Goal: Task Accomplishment & Management: Manage account settings

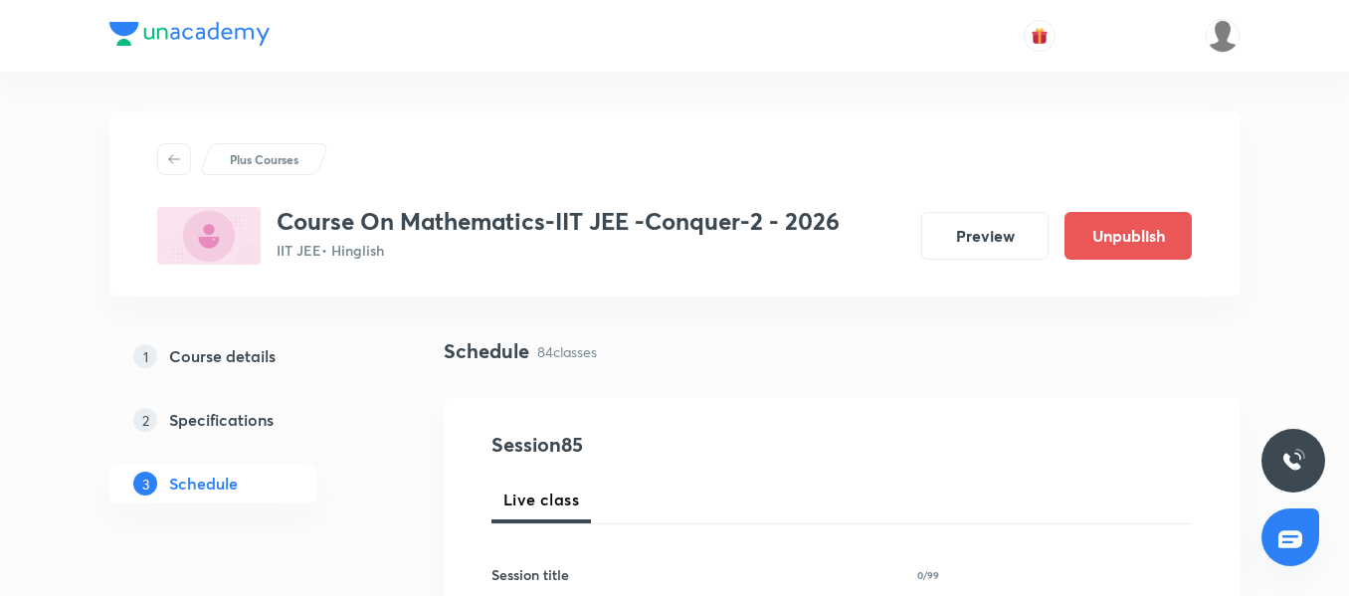
scroll to position [13808, 0]
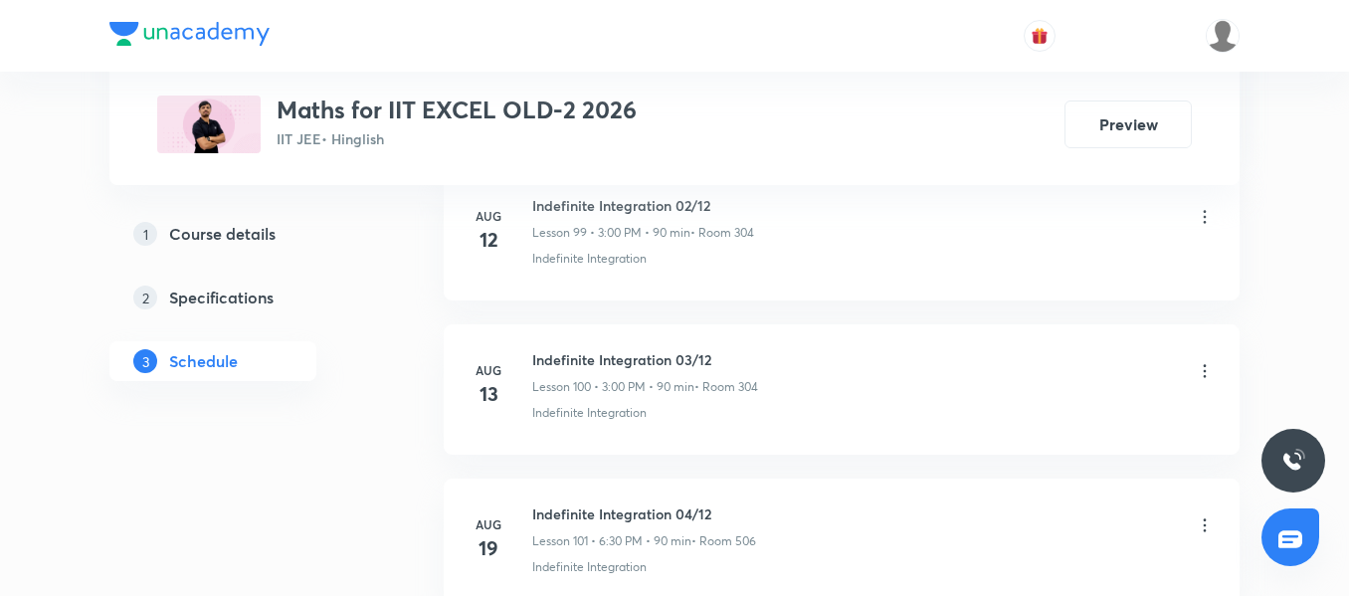
scroll to position [20272, 0]
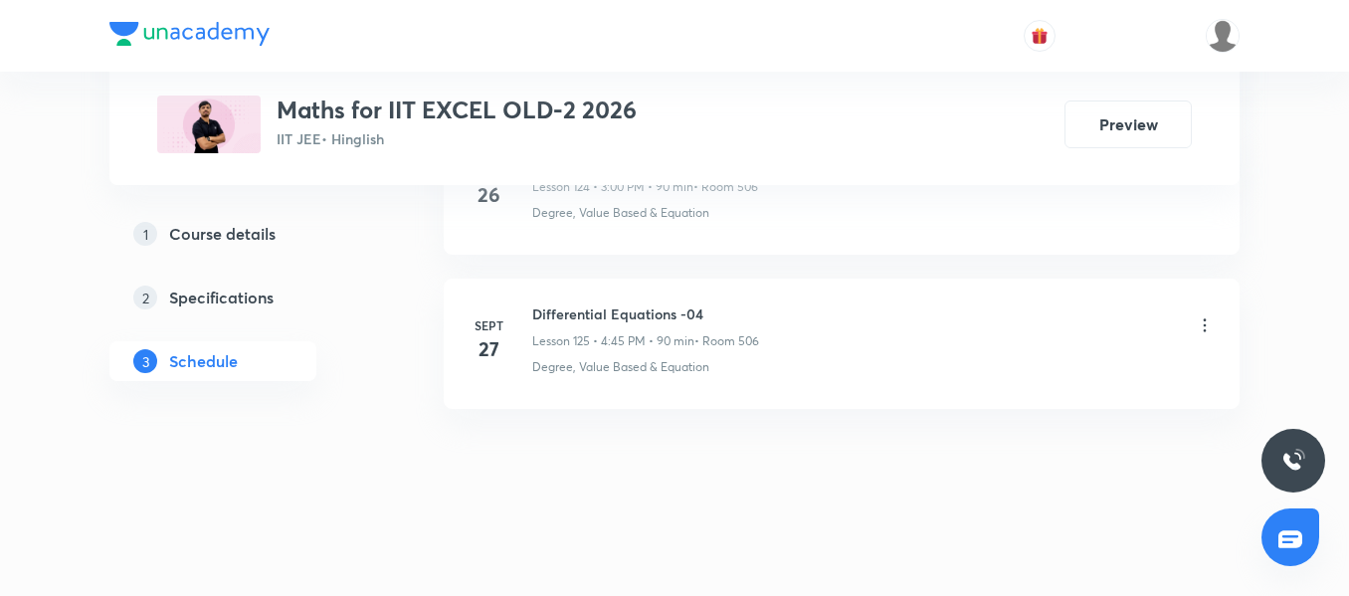
click at [540, 312] on h6 "Differential Equations -04" at bounding box center [645, 313] width 227 height 21
copy h6 "Differential Equations -04"
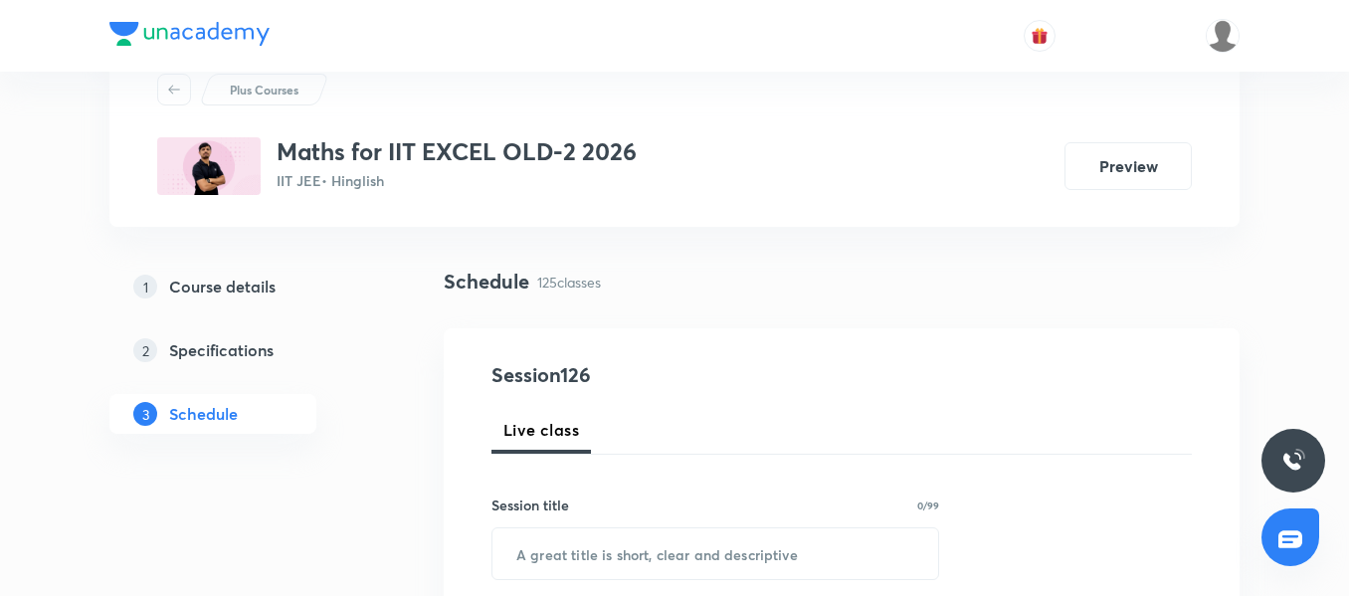
scroll to position [139, 0]
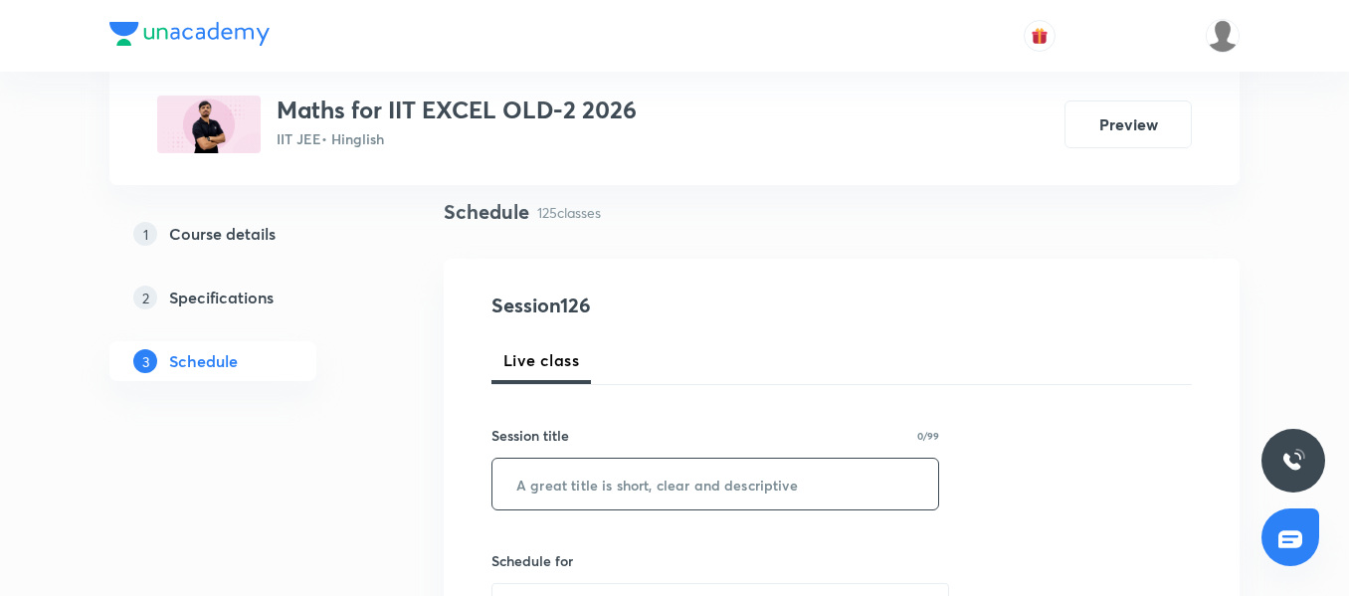
click at [540, 507] on input "text" at bounding box center [715, 483] width 446 height 51
paste input "Differential Equations -04"
type input "Differential Equations -05"
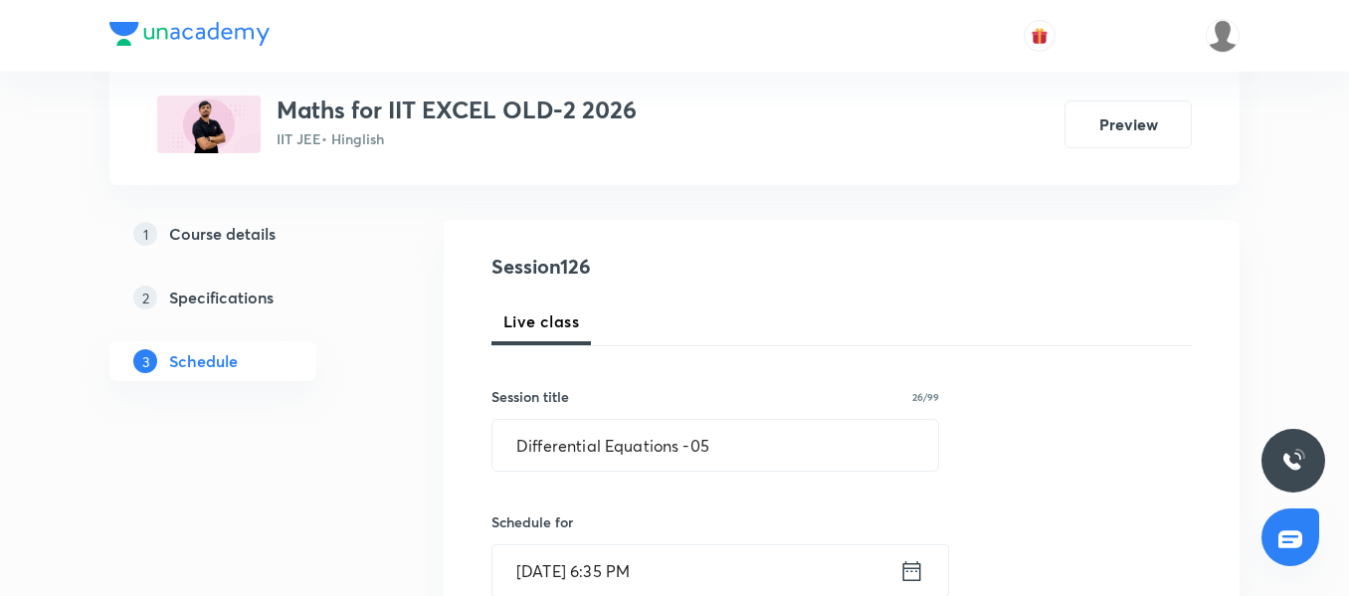
click at [680, 571] on input "[DATE] 6:35 PM" at bounding box center [695, 570] width 407 height 51
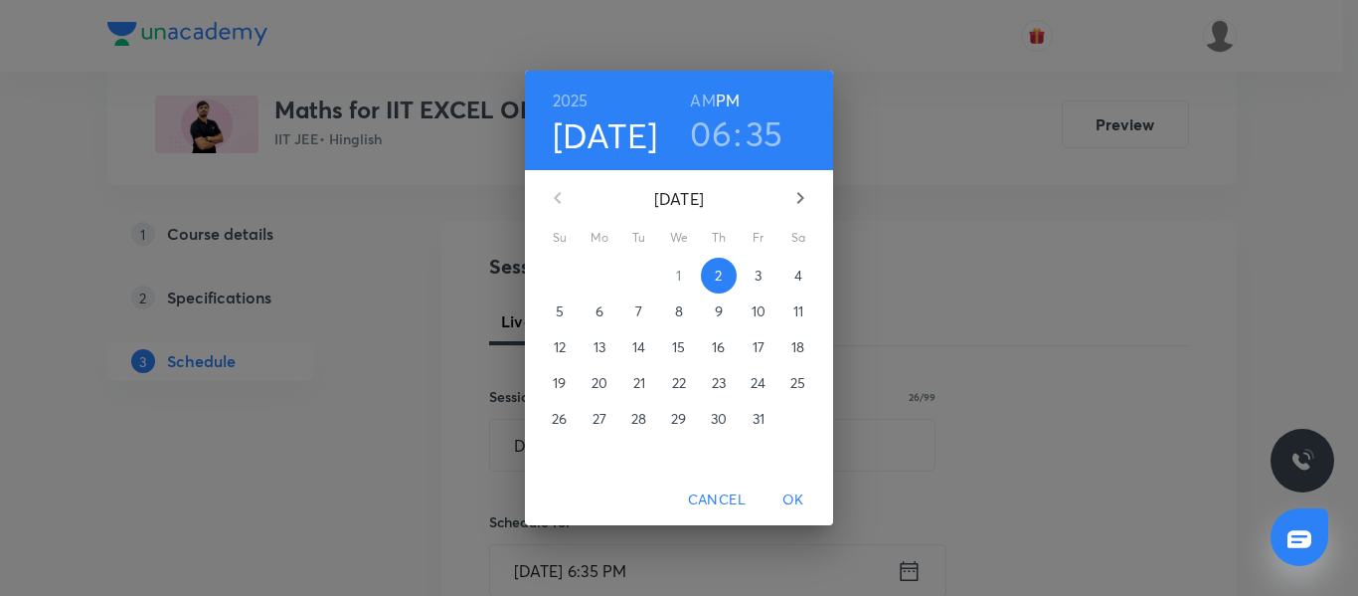
click at [753, 272] on span "3" at bounding box center [759, 276] width 36 height 20
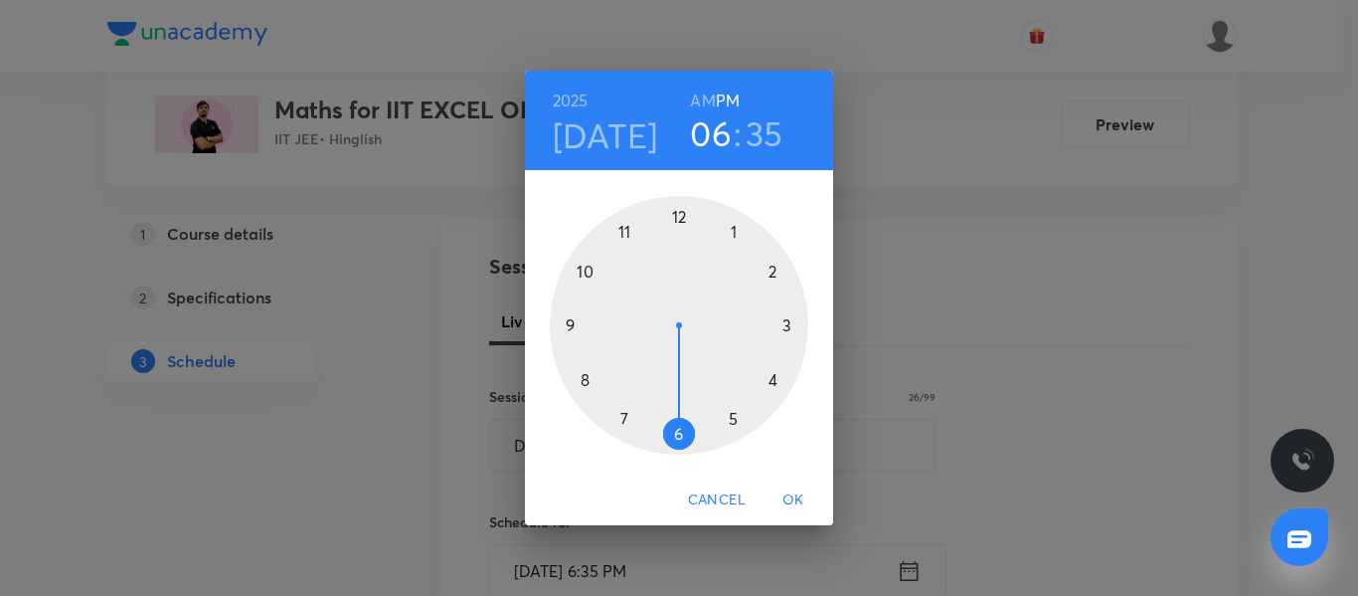
click at [774, 379] on div at bounding box center [679, 325] width 259 height 259
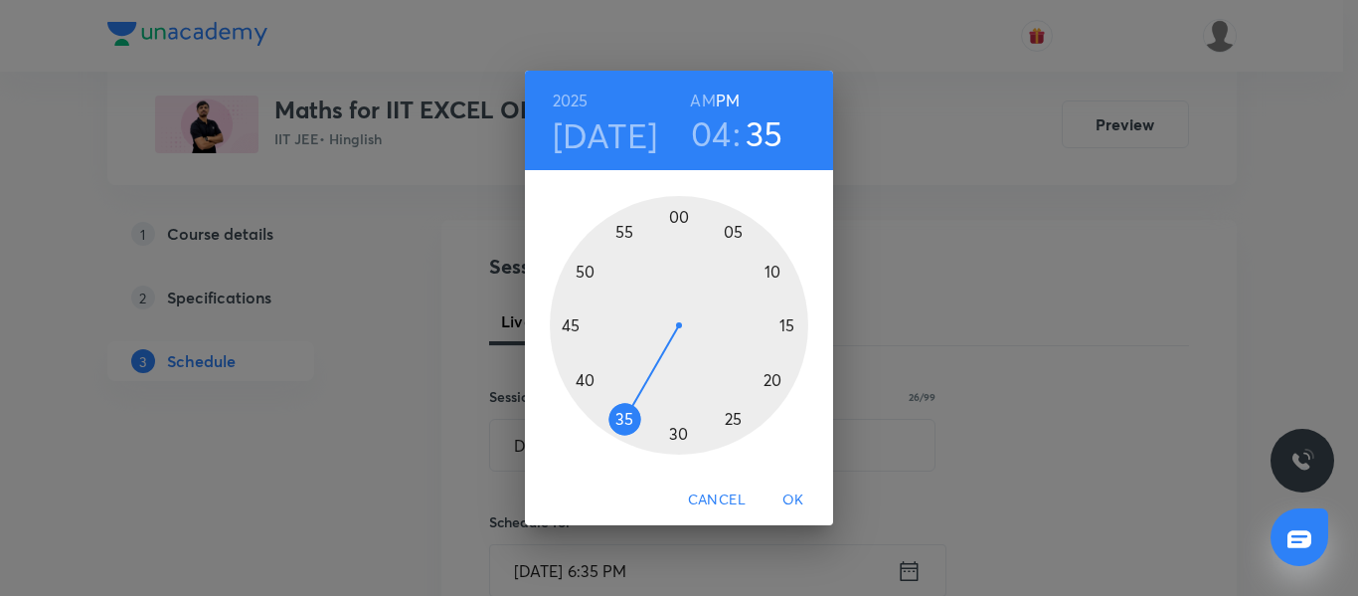
click at [575, 331] on div at bounding box center [679, 325] width 259 height 259
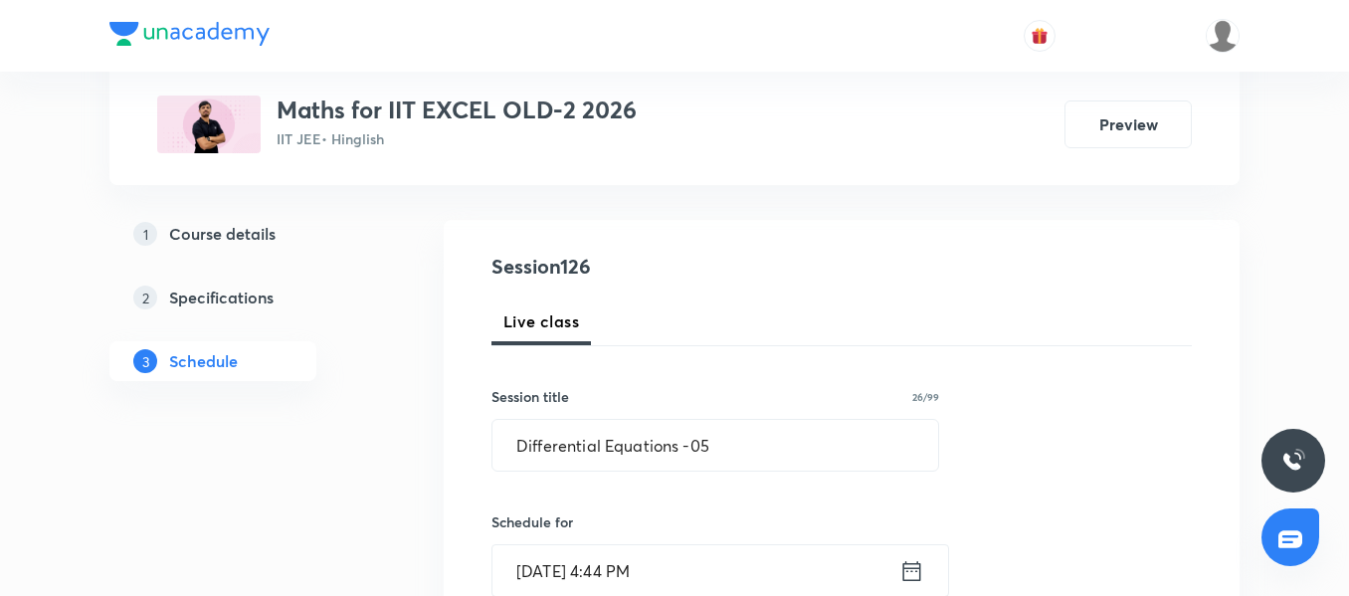
click at [712, 552] on input "[DATE] 4:44 PM" at bounding box center [695, 570] width 407 height 51
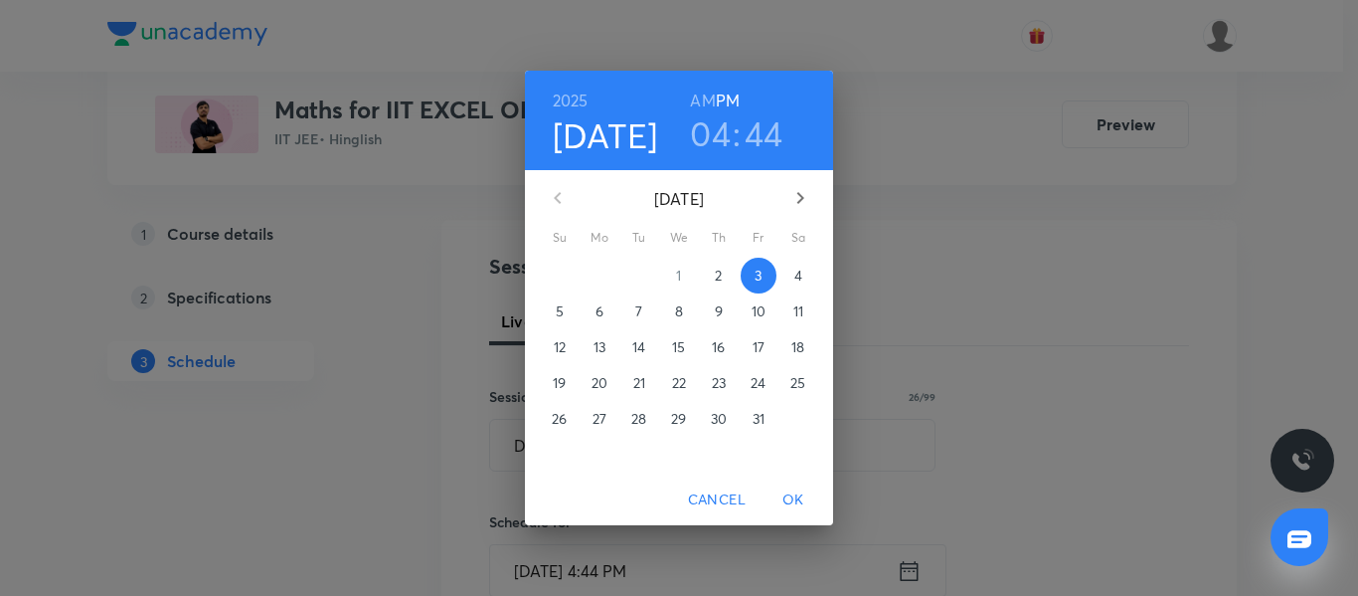
click at [763, 127] on h3 "44" at bounding box center [764, 133] width 39 height 42
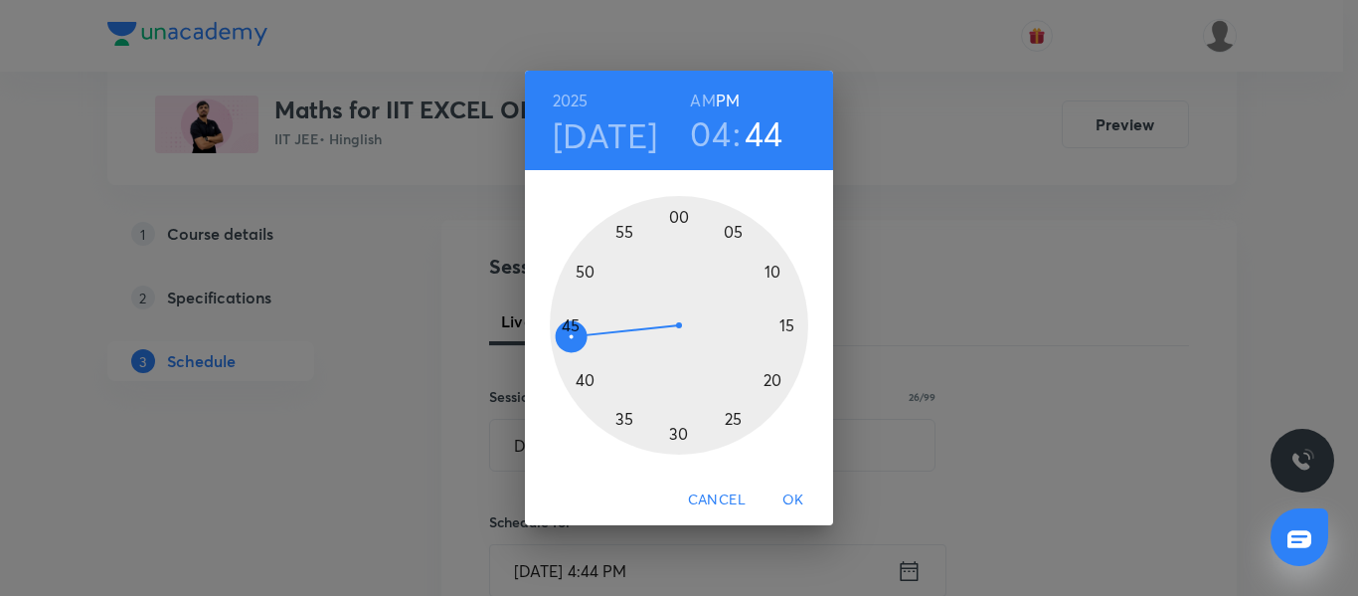
click at [566, 325] on div at bounding box center [679, 325] width 259 height 259
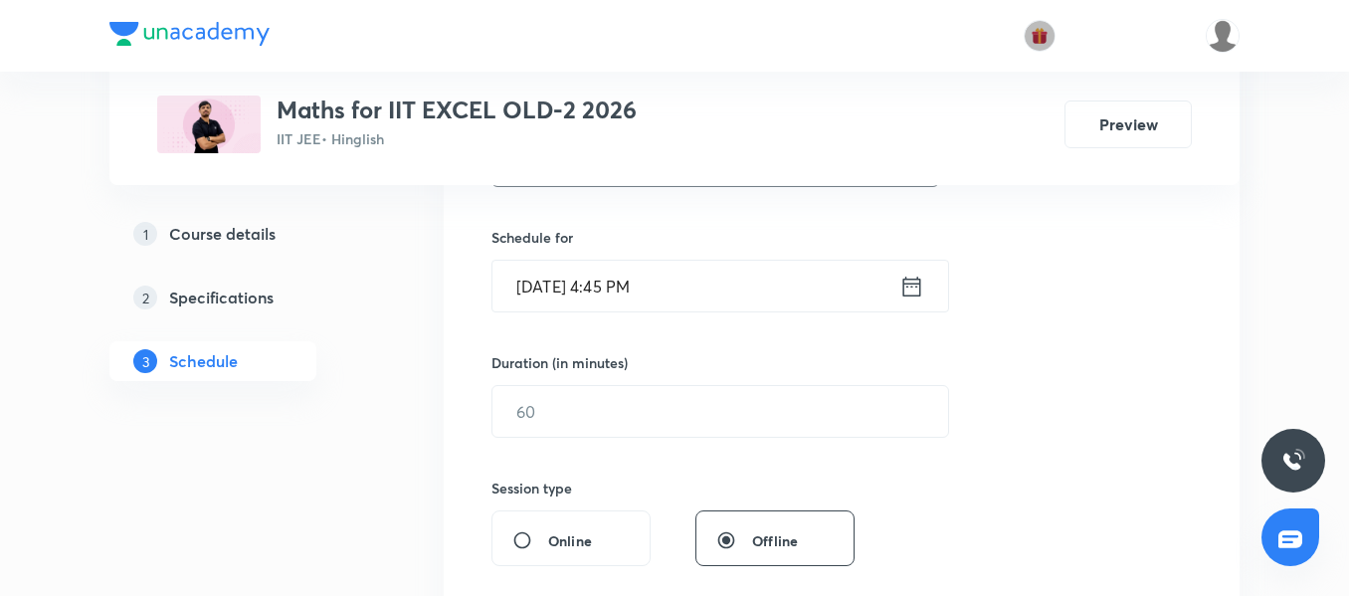
scroll to position [465, 0]
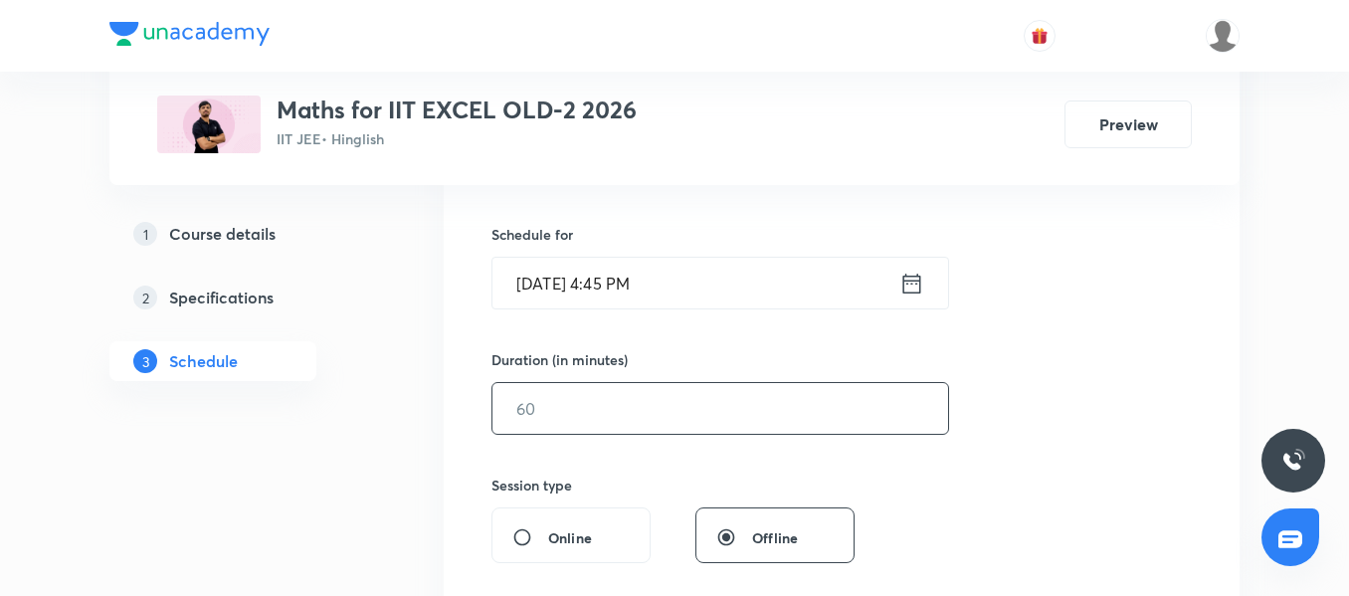
click at [640, 389] on input "text" at bounding box center [719, 408] width 455 height 51
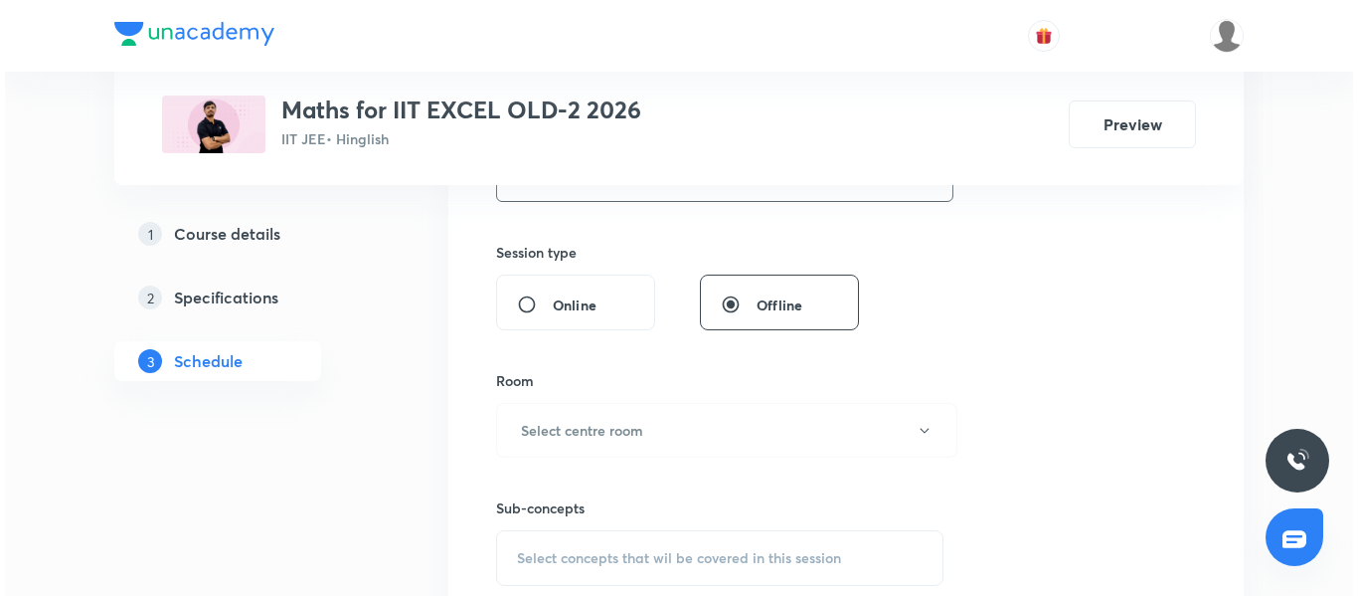
scroll to position [705, 0]
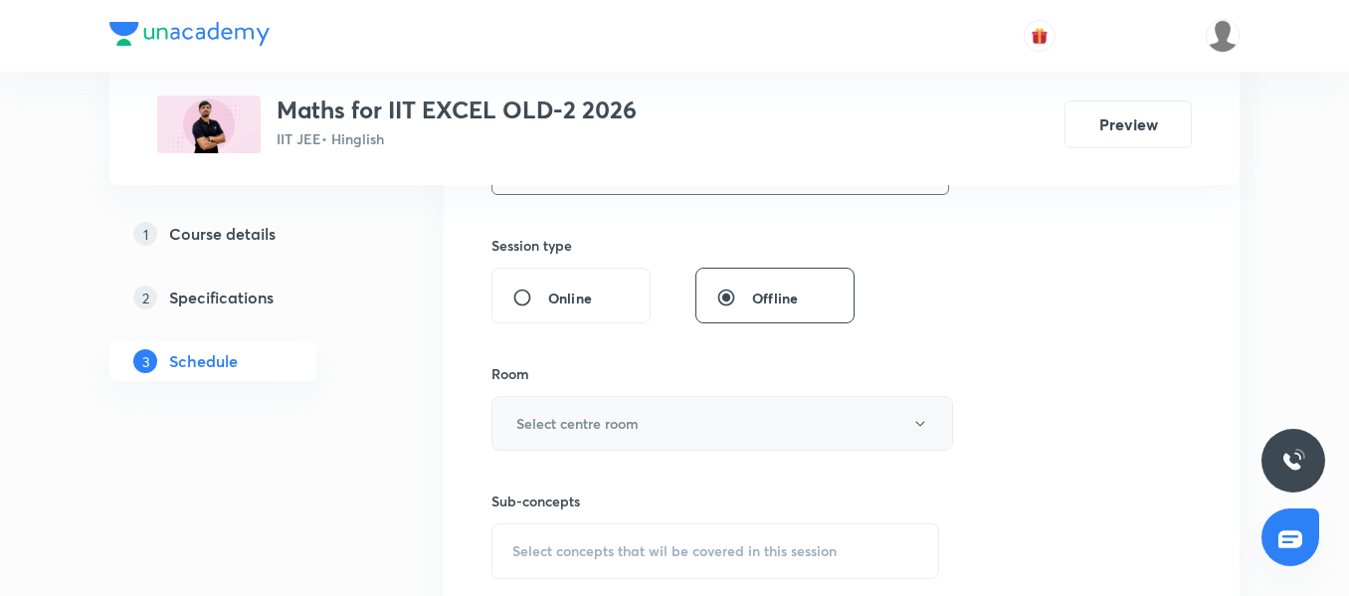
type input "90"
click at [652, 415] on button "Select centre room" at bounding box center [721, 423] width 461 height 55
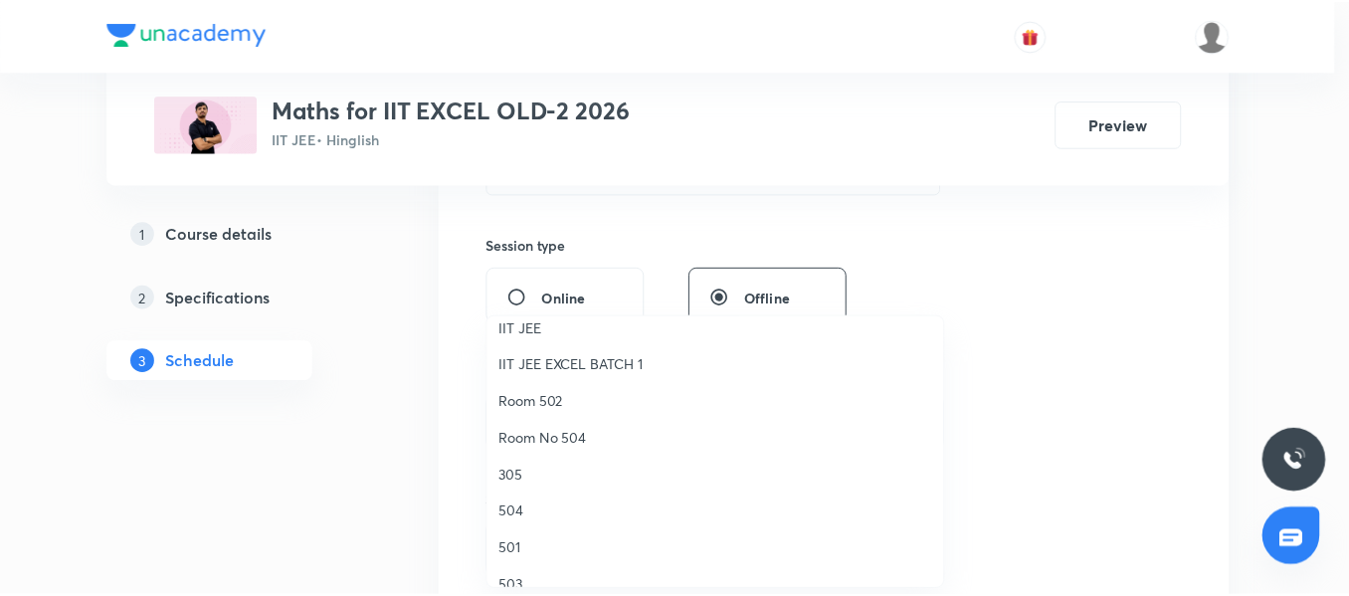
scroll to position [199, 0]
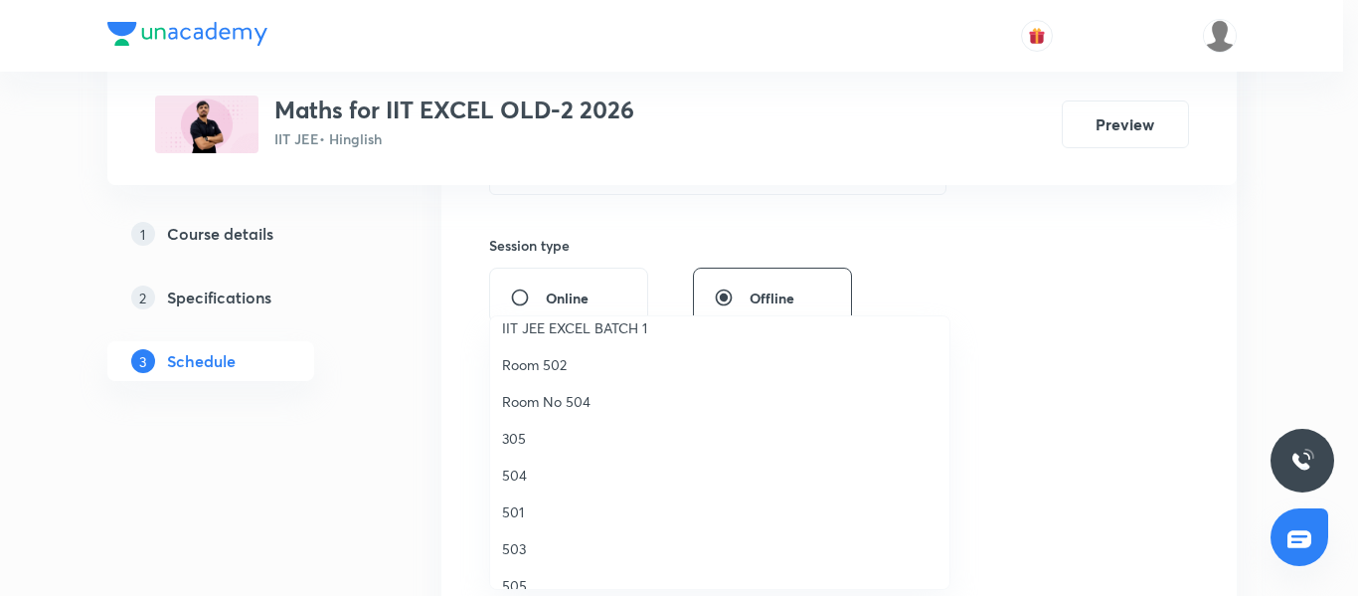
click at [558, 402] on span "Room No 504" at bounding box center [720, 401] width 436 height 21
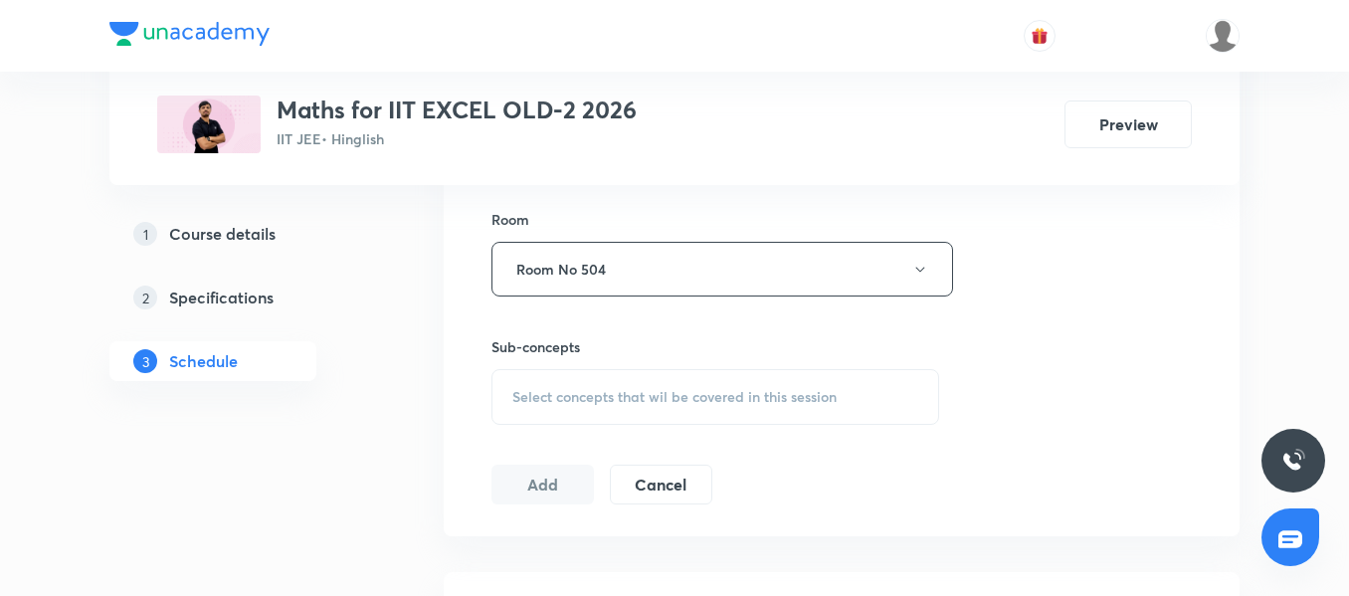
scroll to position [860, 0]
click at [643, 404] on span "Select concepts that wil be covered in this session" at bounding box center [674, 396] width 324 height 16
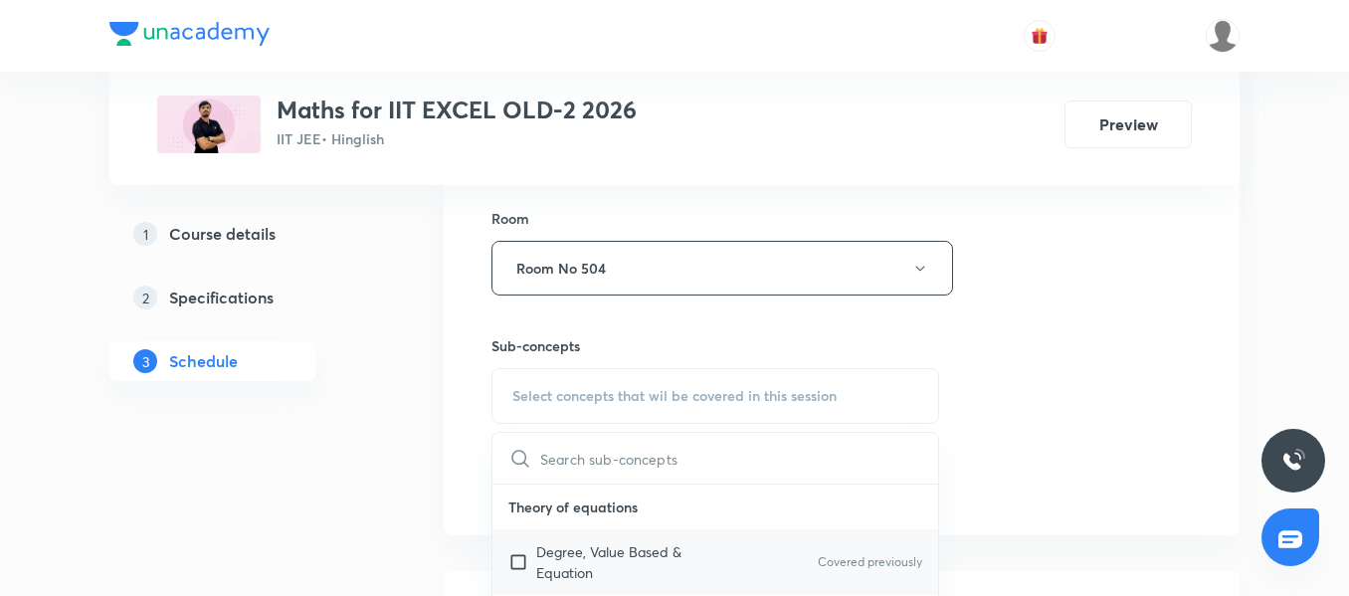
click at [564, 574] on p "Degree, Value Based & Equation" at bounding box center [636, 562] width 201 height 42
checkbox input "true"
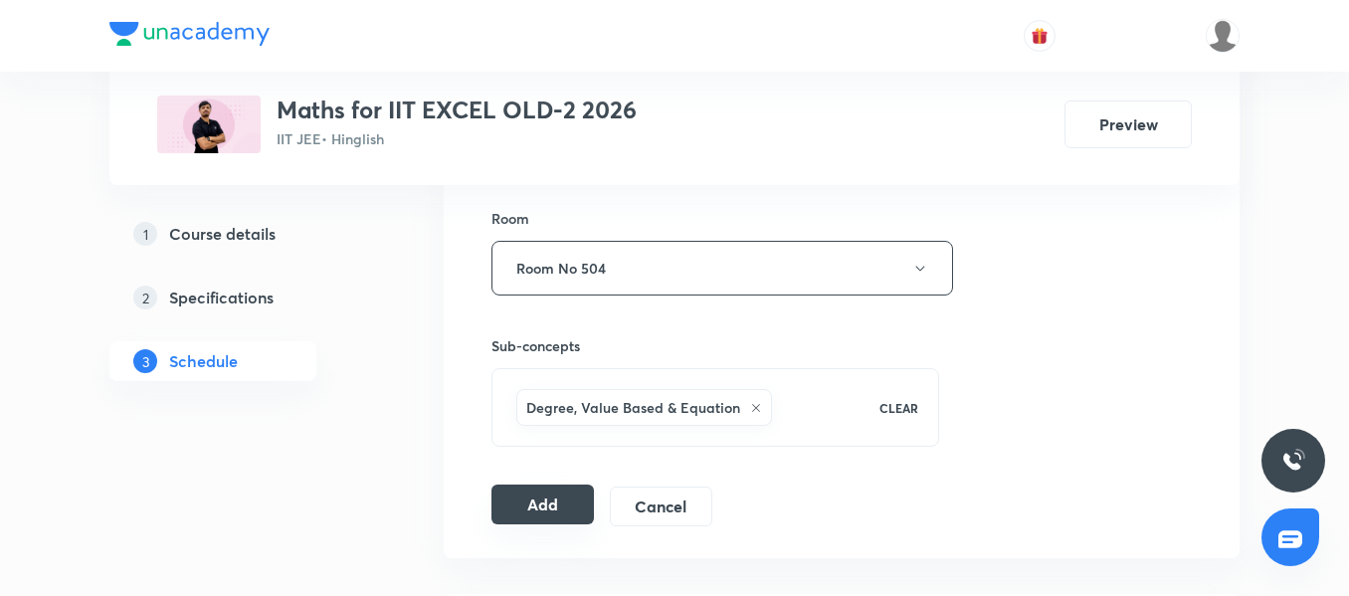
click at [541, 504] on button "Add" at bounding box center [542, 504] width 102 height 40
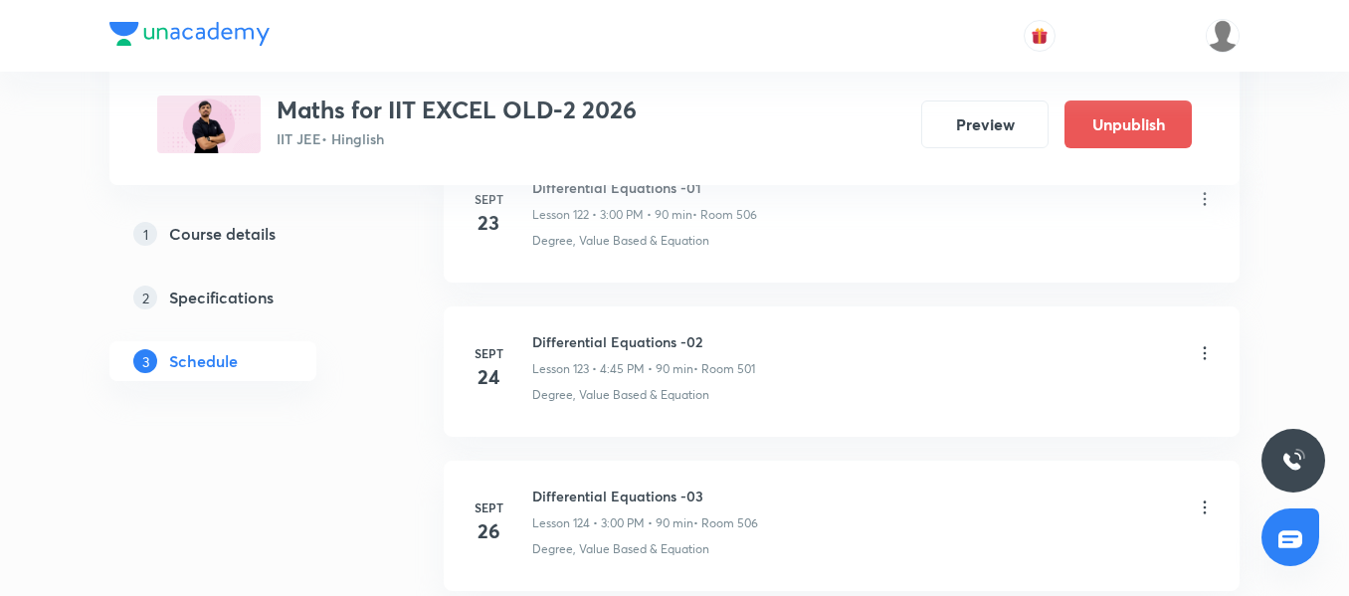
scroll to position [19512, 0]
